Goal: Information Seeking & Learning: Learn about a topic

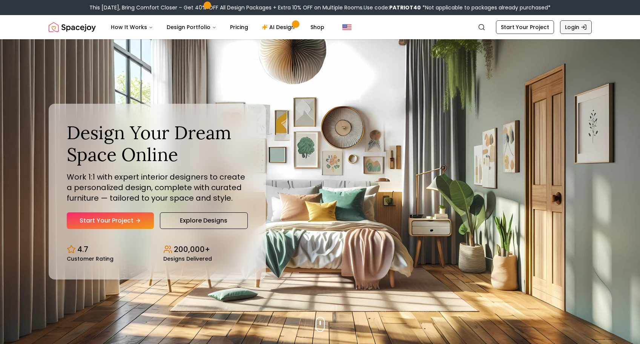
click at [568, 28] on link "Login" at bounding box center [576, 27] width 32 height 14
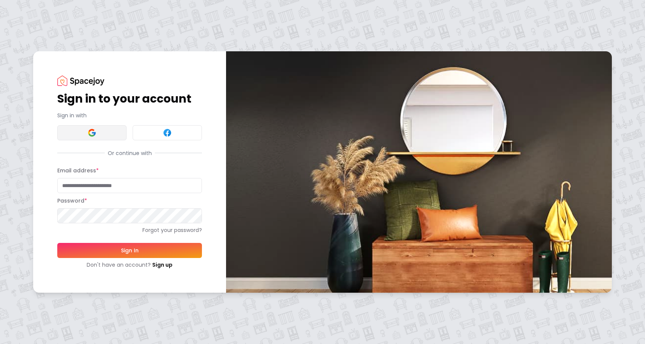
click at [90, 132] on img at bounding box center [91, 132] width 9 height 9
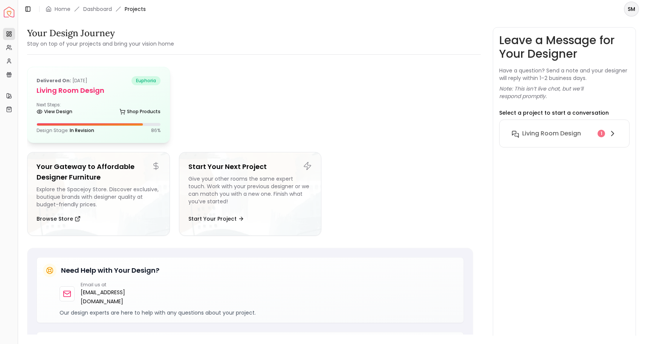
click at [73, 89] on h5 "Living Room design" at bounding box center [99, 90] width 124 height 11
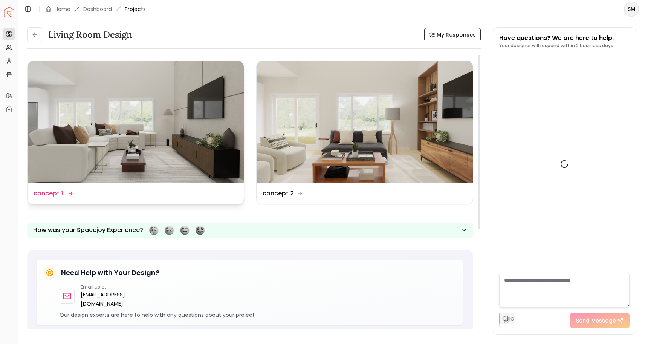
scroll to position [438, 0]
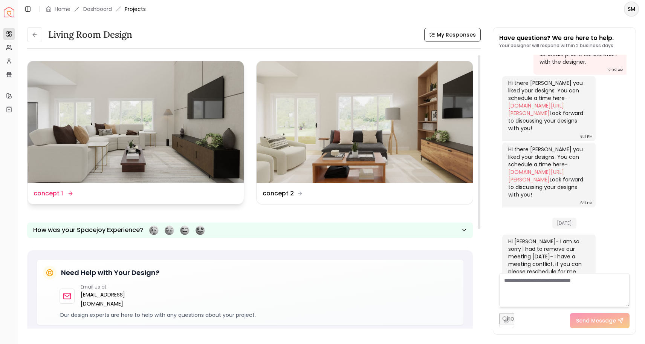
click at [35, 99] on img at bounding box center [136, 122] width 216 height 122
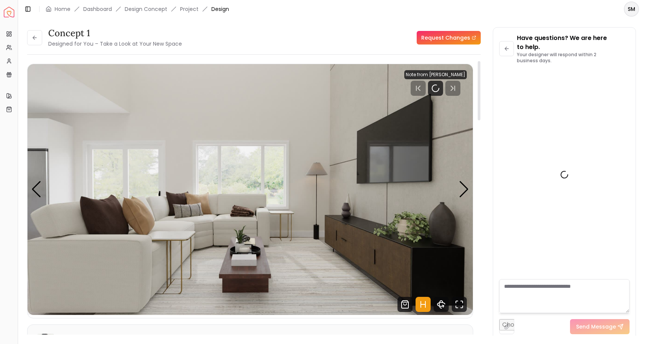
scroll to position [447, 0]
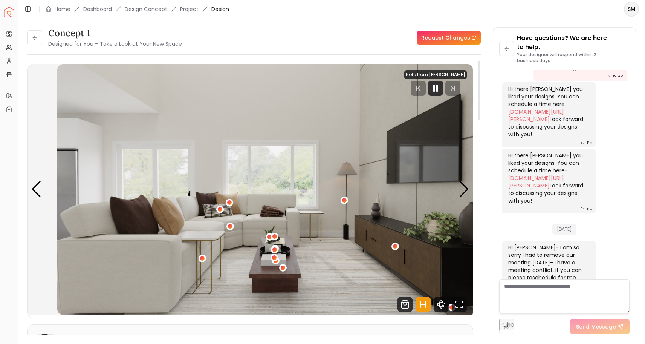
click at [112, 106] on img "1 / 5" at bounding box center [279, 189] width 445 height 251
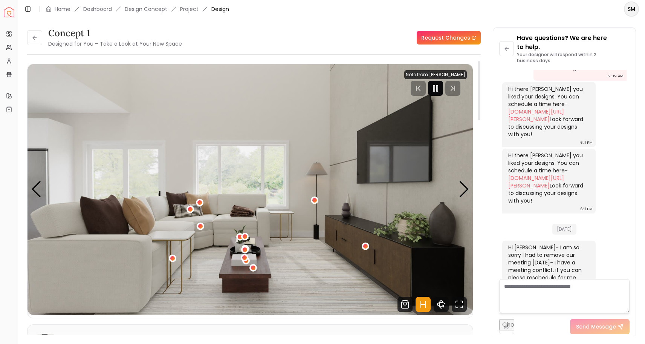
click at [437, 89] on icon "Pause" at bounding box center [435, 88] width 9 height 9
click at [204, 198] on img "1 / 5" at bounding box center [250, 189] width 445 height 251
click at [39, 192] on div "Previous slide" at bounding box center [36, 189] width 10 height 17
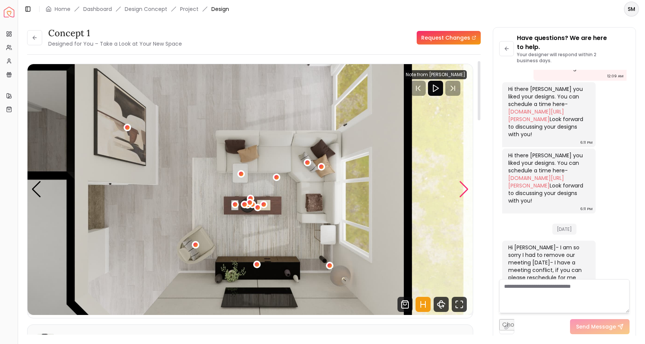
click at [463, 188] on div "Next slide" at bounding box center [464, 189] width 10 height 17
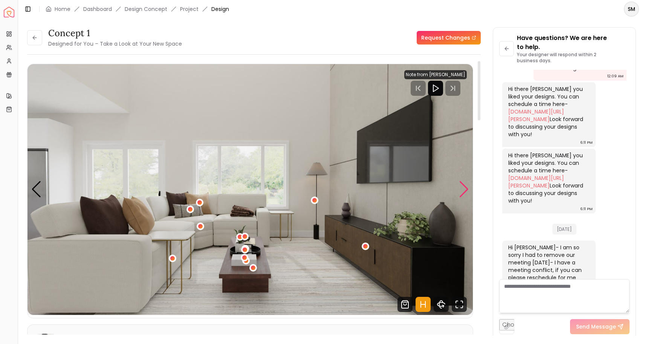
click at [463, 188] on div "Next slide" at bounding box center [464, 189] width 10 height 17
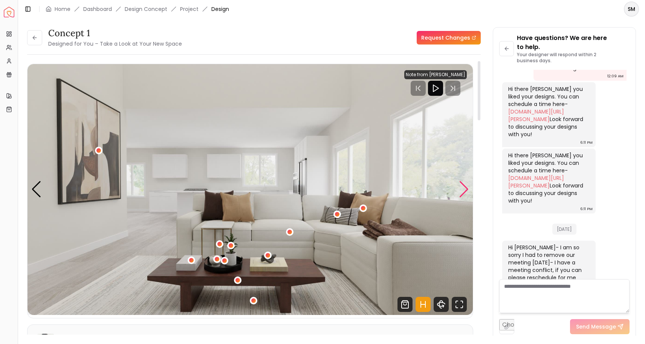
click at [463, 188] on div "Next slide" at bounding box center [464, 189] width 10 height 17
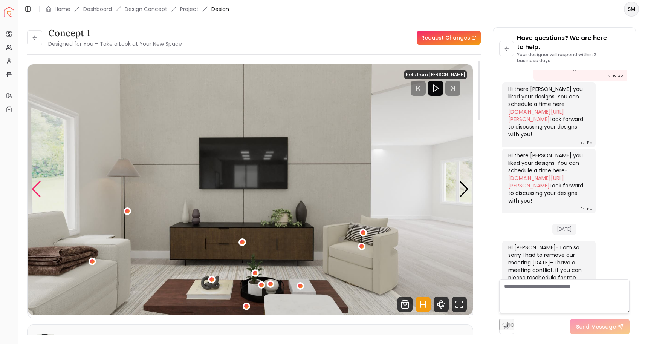
click at [37, 189] on div "Previous slide" at bounding box center [36, 189] width 10 height 17
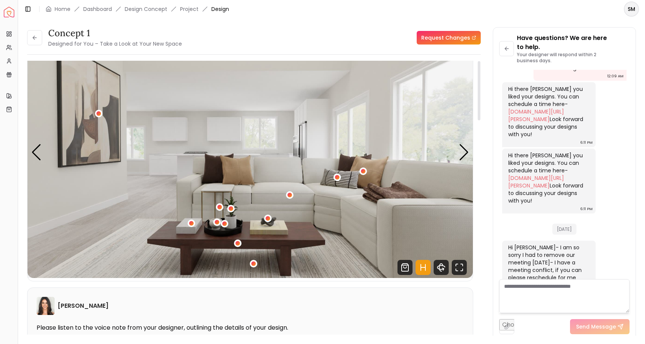
scroll to position [0, 0]
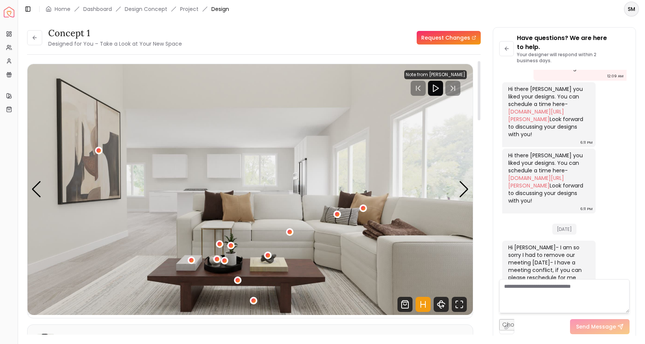
click at [458, 185] on img "2 / 5" at bounding box center [250, 189] width 445 height 251
click at [461, 185] on div "Next slide" at bounding box center [464, 189] width 10 height 17
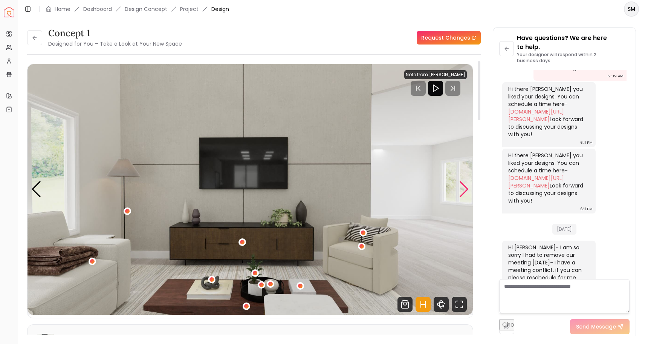
click at [461, 185] on div "Next slide" at bounding box center [464, 189] width 10 height 17
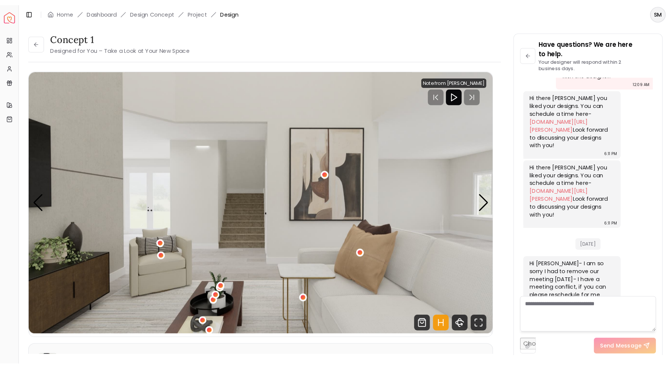
scroll to position [447, 0]
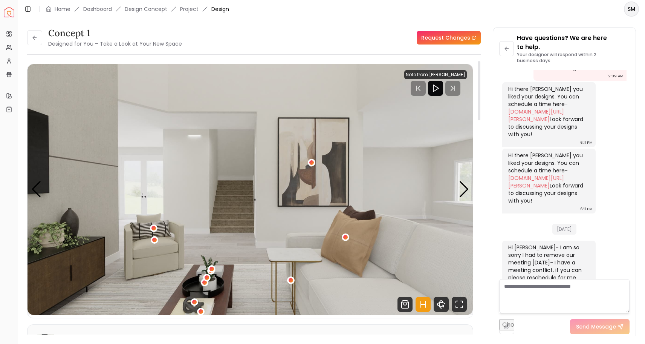
click at [457, 189] on img "4 / 5" at bounding box center [250, 189] width 445 height 251
click at [464, 303] on icon "Fullscreen" at bounding box center [459, 304] width 15 height 15
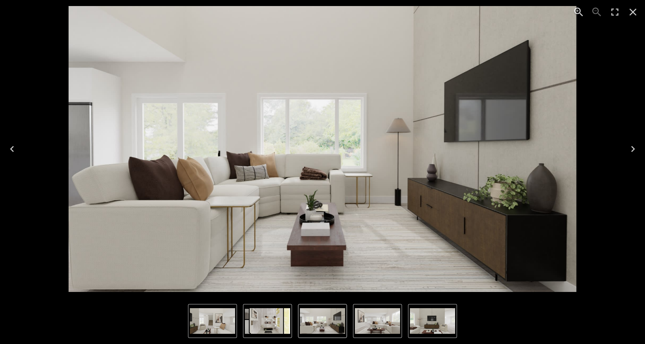
click at [633, 146] on icon "Next" at bounding box center [633, 149] width 12 height 12
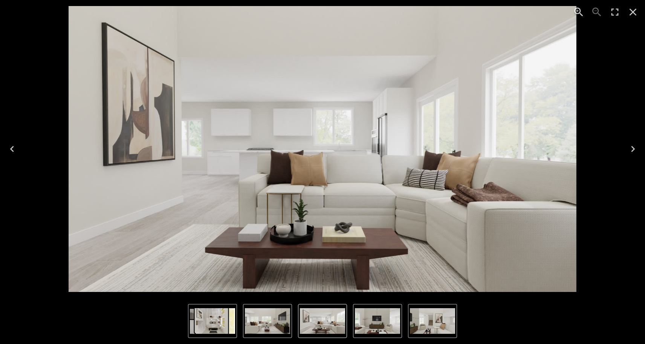
click at [631, 147] on icon "Next" at bounding box center [633, 149] width 12 height 12
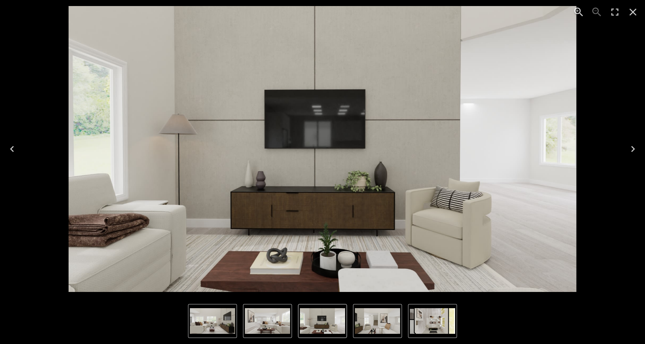
click at [630, 148] on icon "Next" at bounding box center [633, 149] width 12 height 12
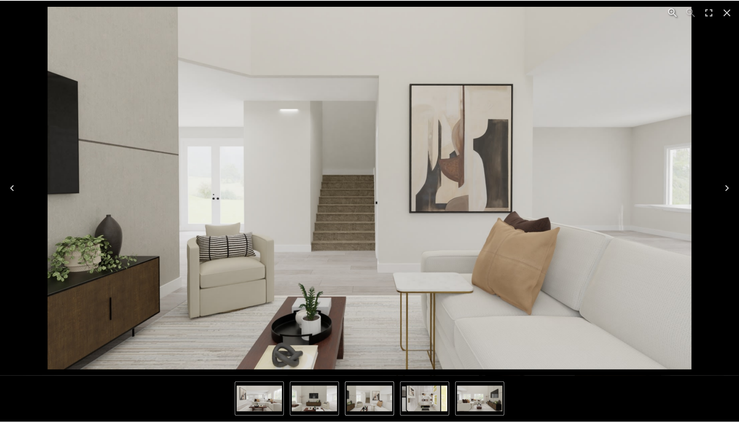
scroll to position [293, 0]
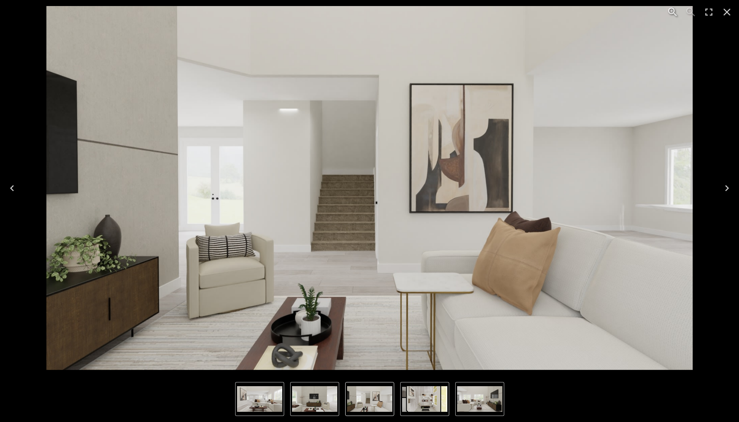
drag, startPoint x: 636, startPoint y: 202, endPoint x: 629, endPoint y: 201, distance: 7.7
click at [629, 201] on img "4 of 5" at bounding box center [369, 188] width 647 height 364
click at [645, 186] on icon "Next" at bounding box center [727, 188] width 12 height 12
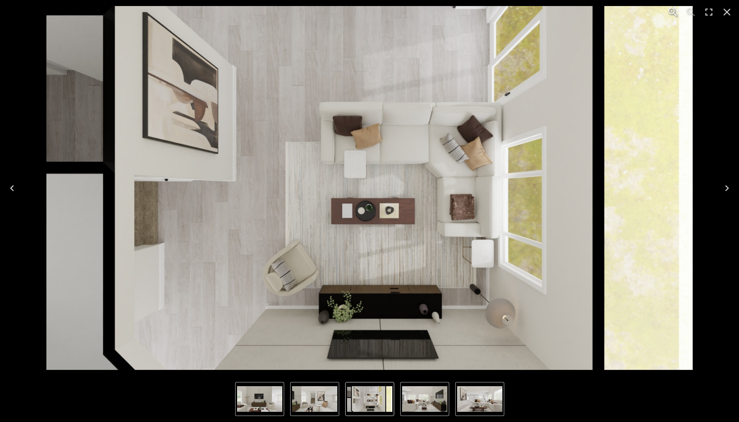
click at [645, 186] on icon "Next" at bounding box center [727, 188] width 12 height 12
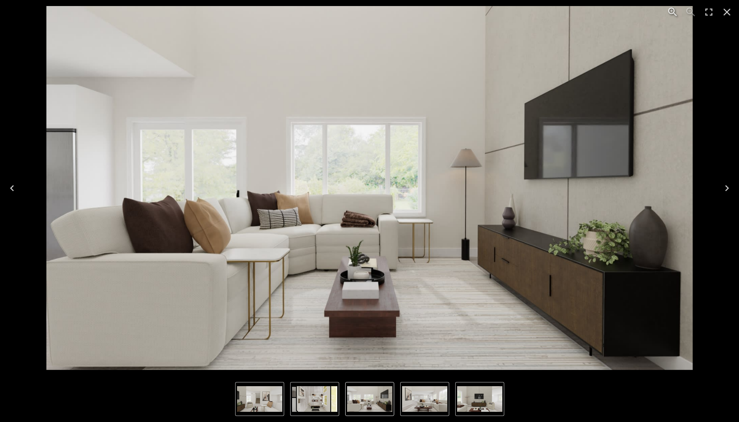
click at [645, 186] on icon "Next" at bounding box center [727, 188] width 12 height 12
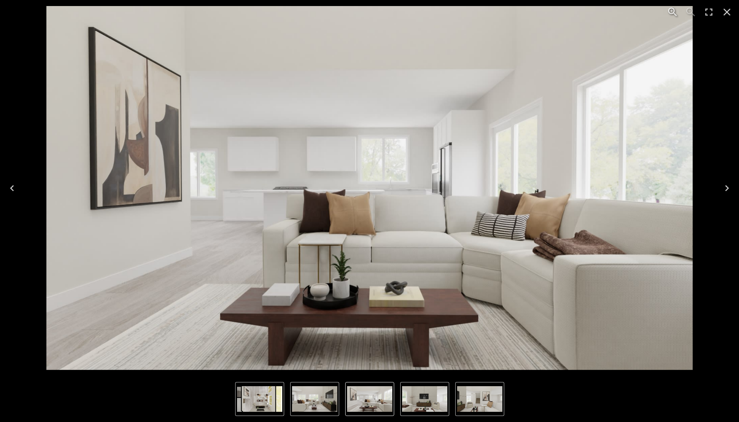
click at [645, 186] on icon "Next" at bounding box center [727, 188] width 12 height 12
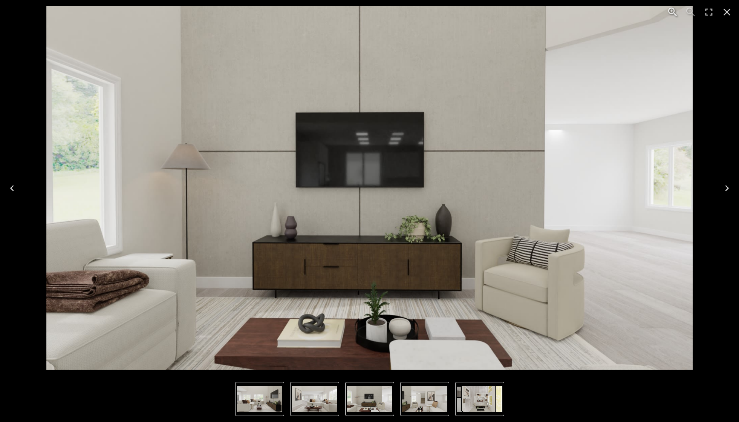
click at [645, 186] on icon "Next" at bounding box center [727, 188] width 12 height 12
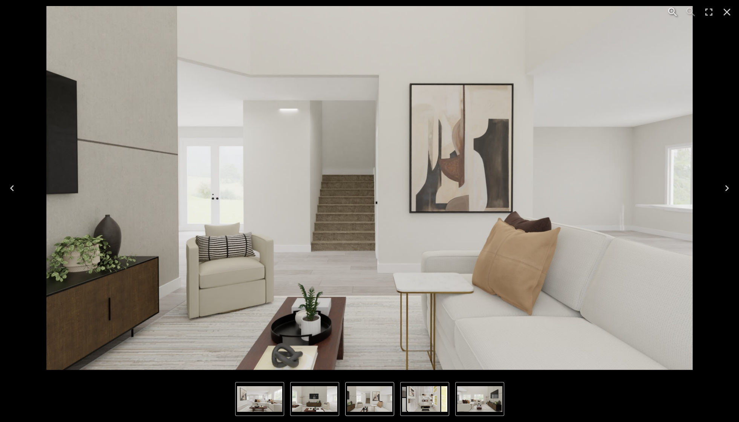
click at [645, 12] on icon "Close" at bounding box center [727, 12] width 12 height 12
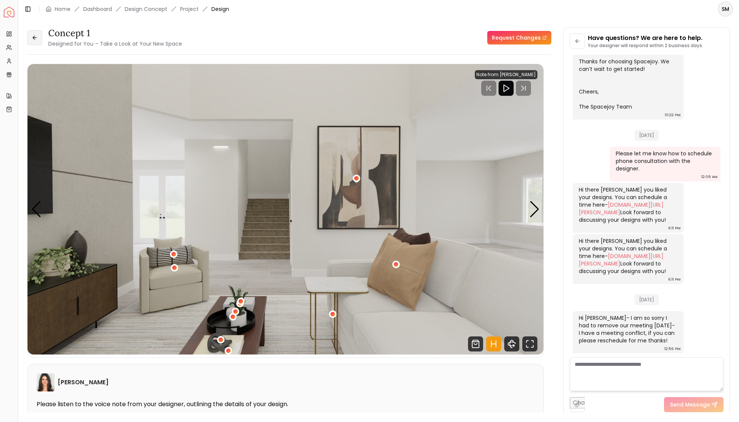
click at [36, 41] on button at bounding box center [34, 37] width 15 height 15
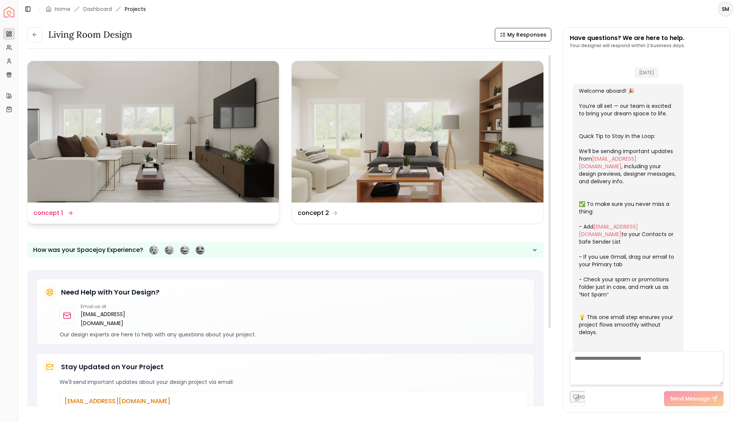
scroll to position [299, 0]
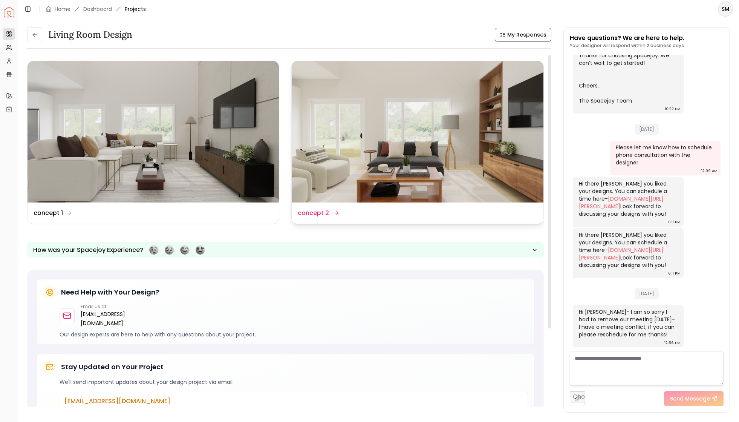
click at [410, 167] on img at bounding box center [417, 131] width 251 height 141
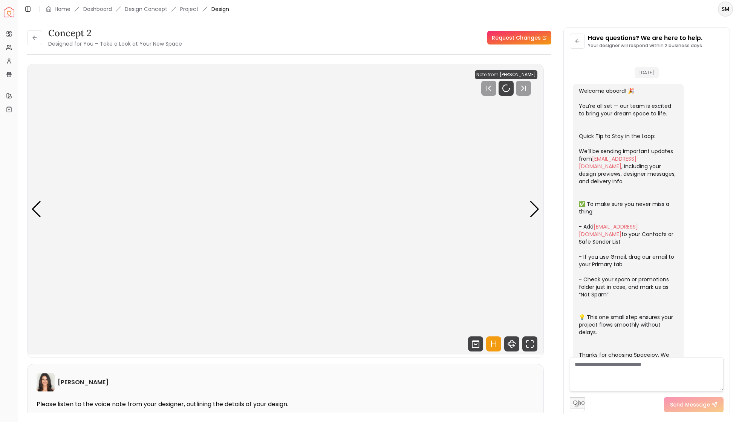
scroll to position [293, 0]
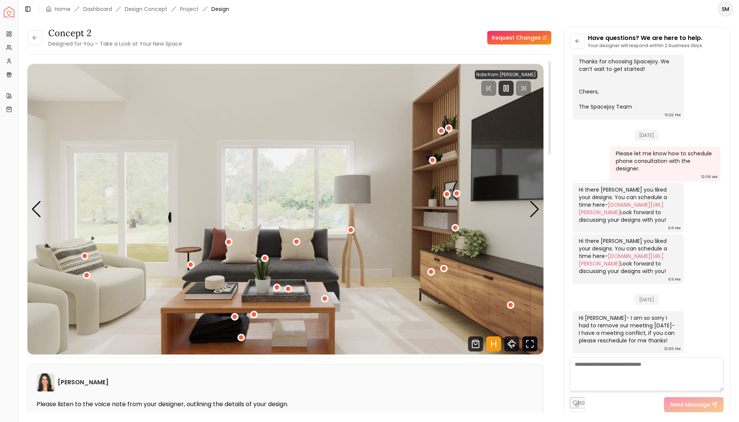
click at [529, 341] on icon "Fullscreen" at bounding box center [529, 343] width 15 height 15
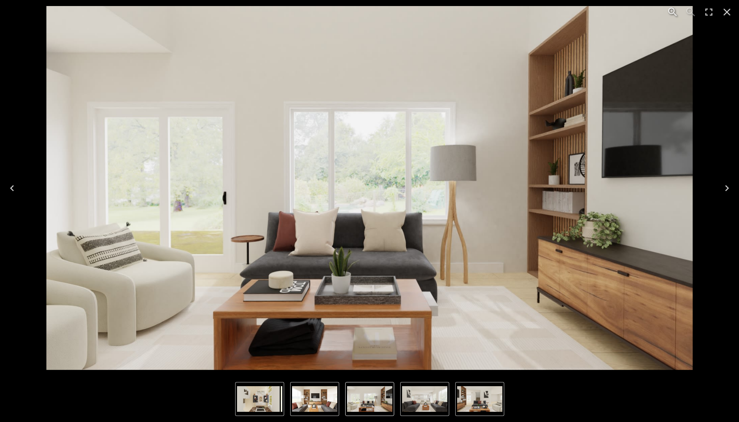
click at [442, 162] on img "1 of 5" at bounding box center [369, 188] width 647 height 364
click at [645, 14] on icon "Close" at bounding box center [727, 12] width 12 height 12
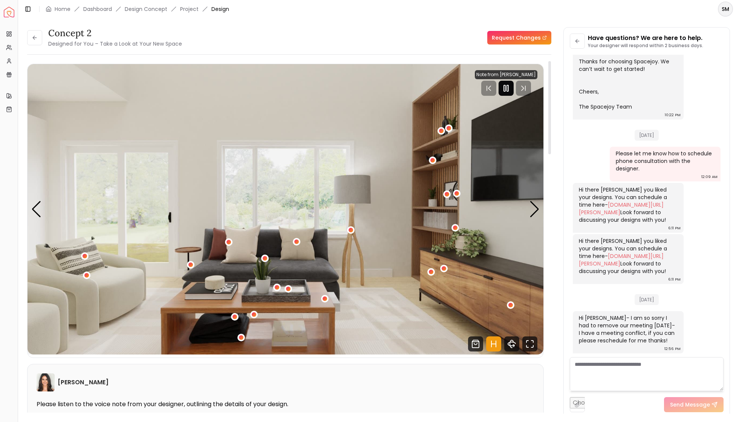
click at [511, 89] on icon "Pause" at bounding box center [506, 88] width 9 height 9
click at [529, 340] on icon "Fullscreen" at bounding box center [529, 343] width 15 height 15
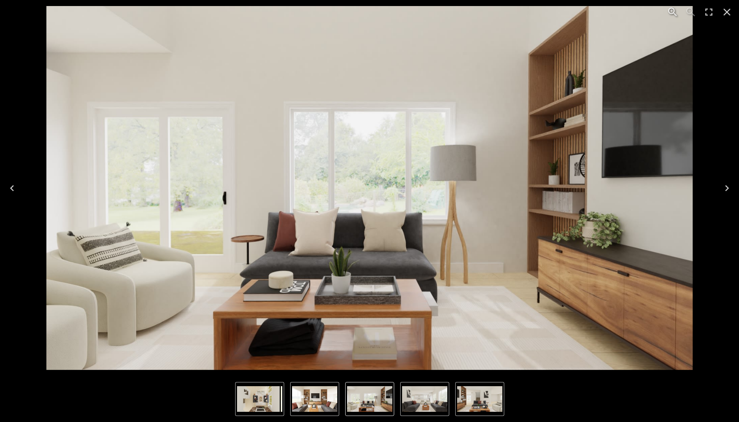
click at [645, 188] on icon "Next" at bounding box center [727, 188] width 12 height 12
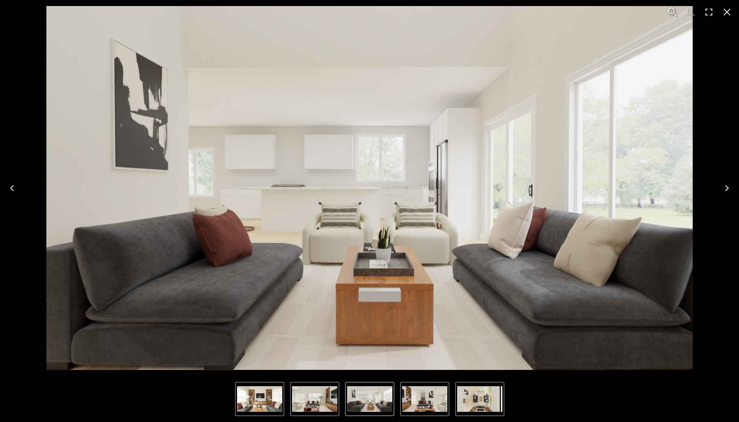
click at [645, 190] on icon "Next" at bounding box center [727, 188] width 12 height 12
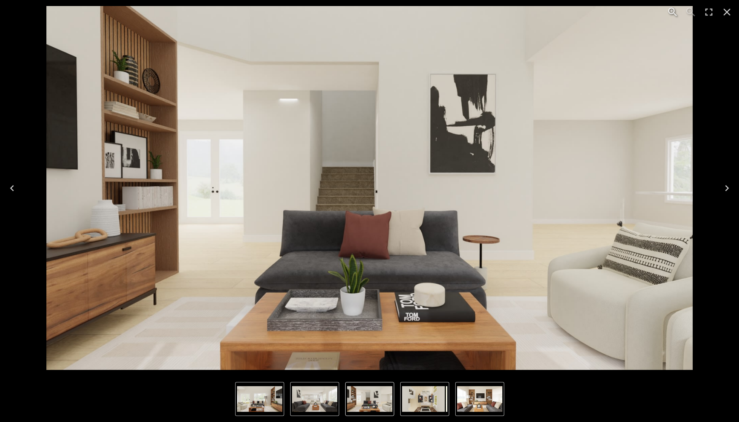
click at [645, 191] on icon "Next" at bounding box center [727, 188] width 12 height 12
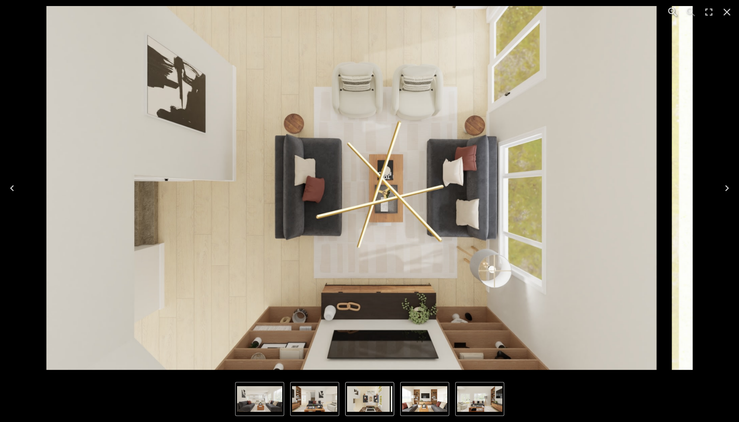
click at [645, 189] on icon "Next" at bounding box center [727, 188] width 12 height 12
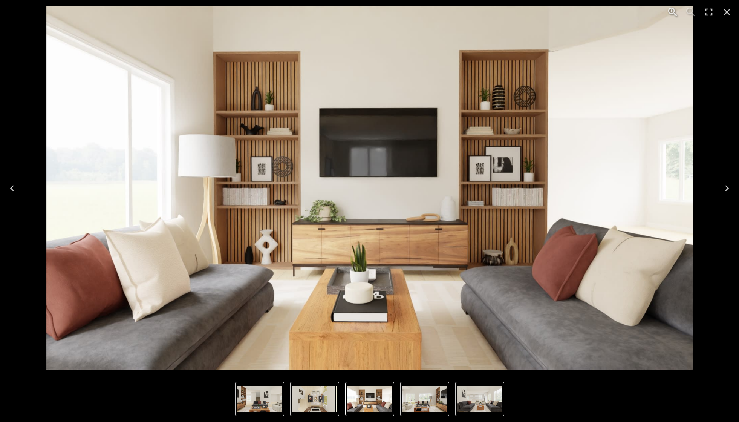
click at [645, 188] on icon "Next" at bounding box center [727, 188] width 4 height 6
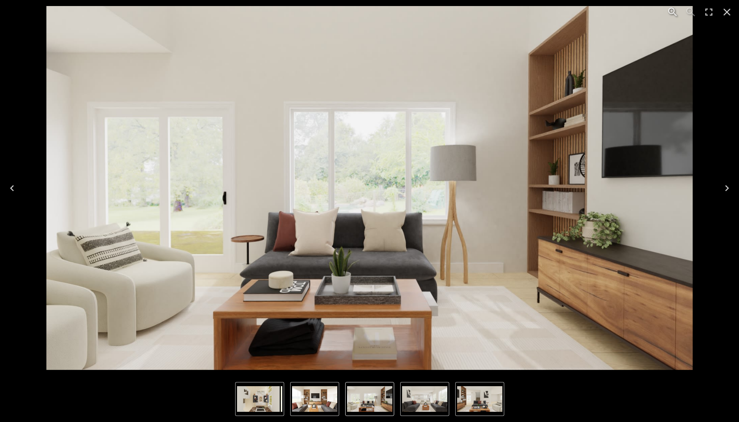
click at [645, 190] on icon "Next" at bounding box center [727, 188] width 12 height 12
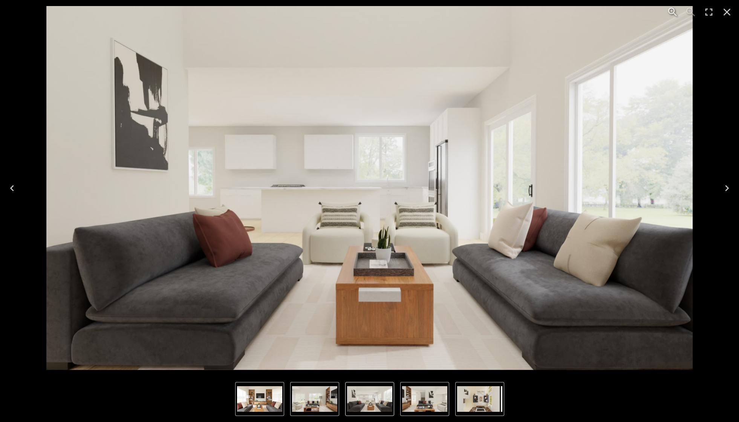
click at [645, 190] on icon "Next" at bounding box center [727, 188] width 12 height 12
